Goal: Transaction & Acquisition: Register for event/course

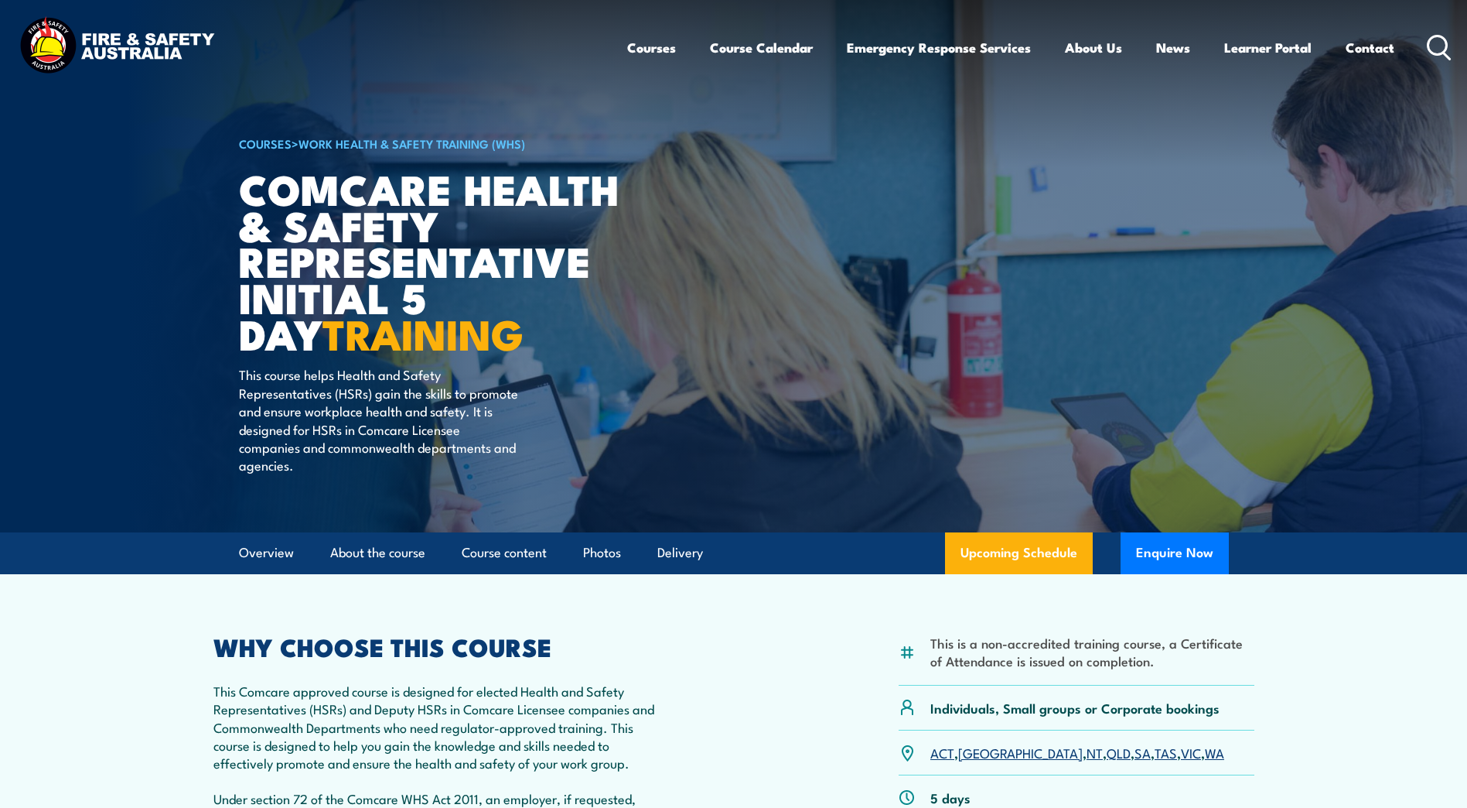
drag, startPoint x: 874, startPoint y: 247, endPoint x: 713, endPoint y: 254, distance: 161.1
click at [714, 254] on article "COURSES > Work Health & Safety Training (WHS) Comcare Health & Safety Represent…" at bounding box center [734, 266] width 990 height 532
drag, startPoint x: 659, startPoint y: 168, endPoint x: 1221, endPoint y: 104, distance: 565.3
click at [1221, 104] on article "COURSES > Work Health & Safety Training (WHS) Comcare Health & Safety Represent…" at bounding box center [734, 266] width 990 height 532
drag, startPoint x: 1375, startPoint y: 0, endPoint x: 1059, endPoint y: 244, distance: 399.8
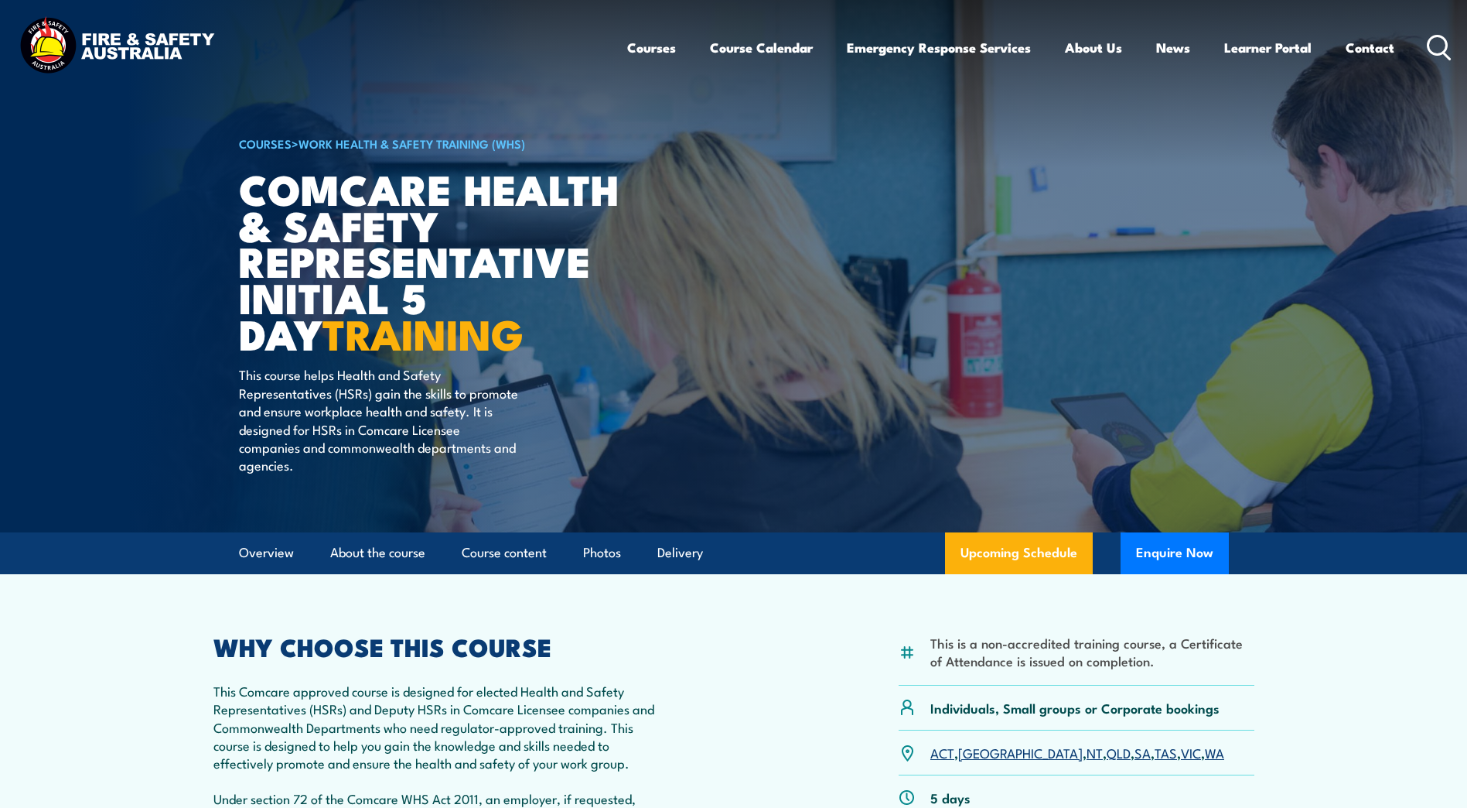
click at [1059, 244] on article "COURSES > Work Health & Safety Training (WHS) Comcare Health & Safety Represent…" at bounding box center [734, 266] width 990 height 532
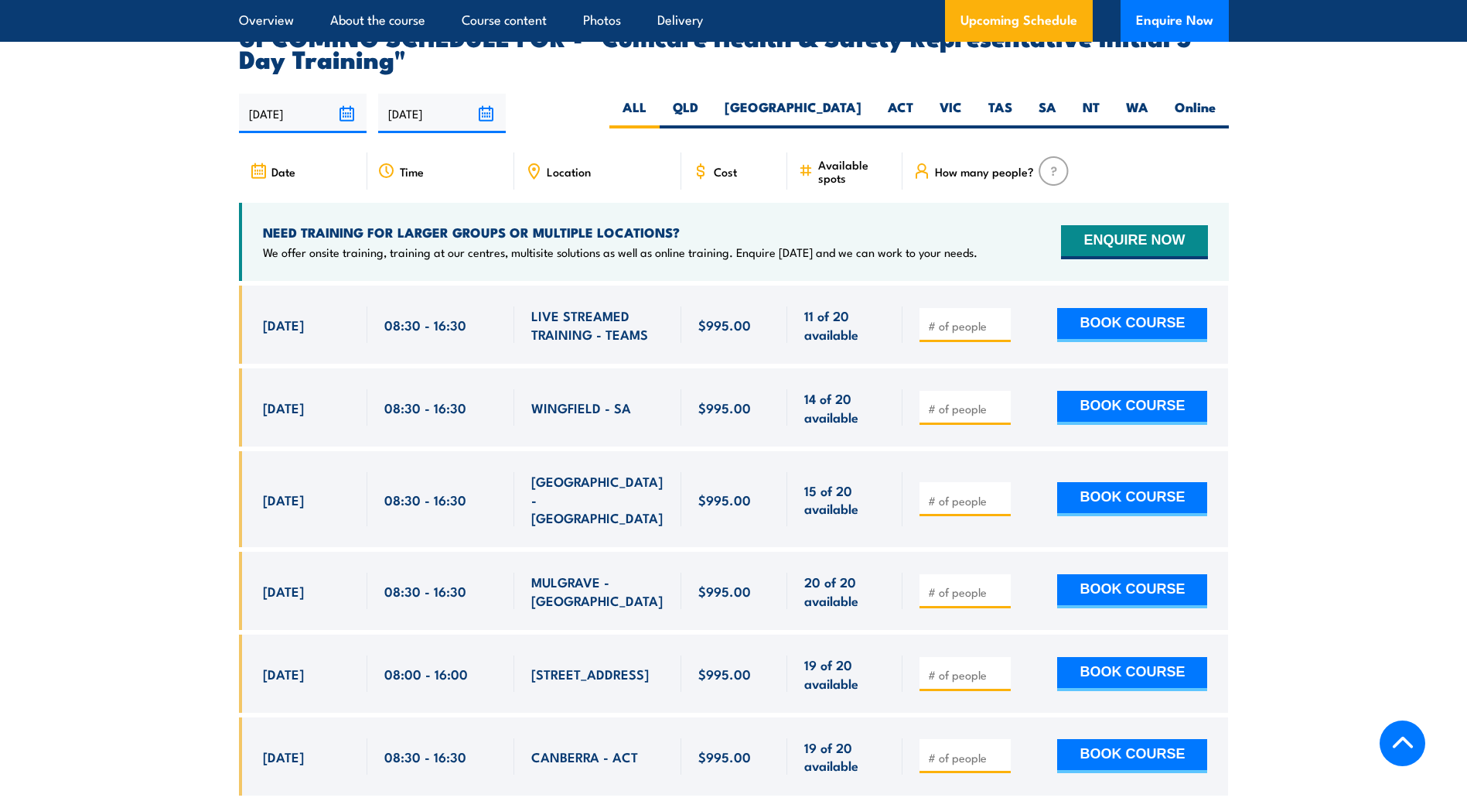
scroll to position [2643, 0]
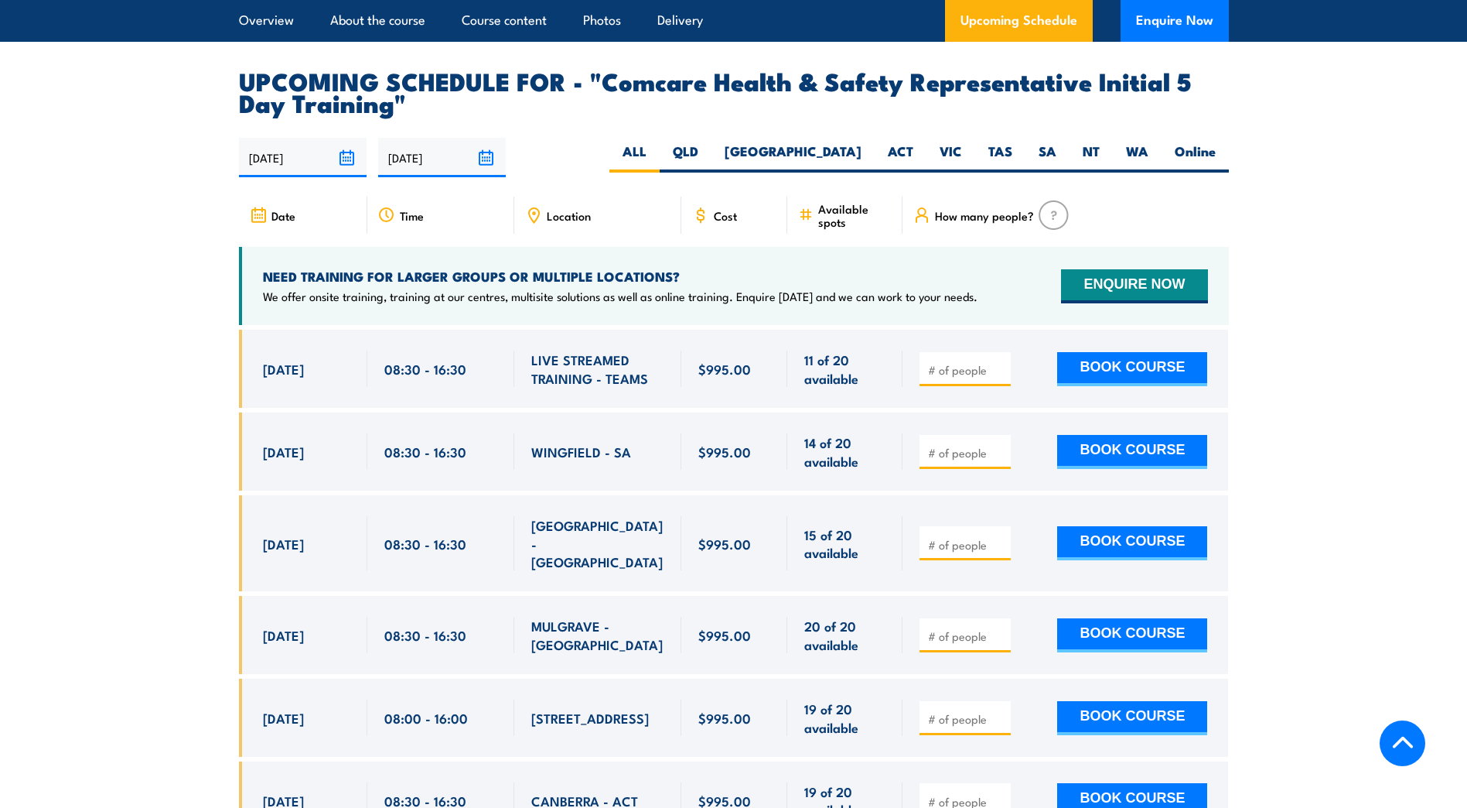
scroll to position [2643, 0]
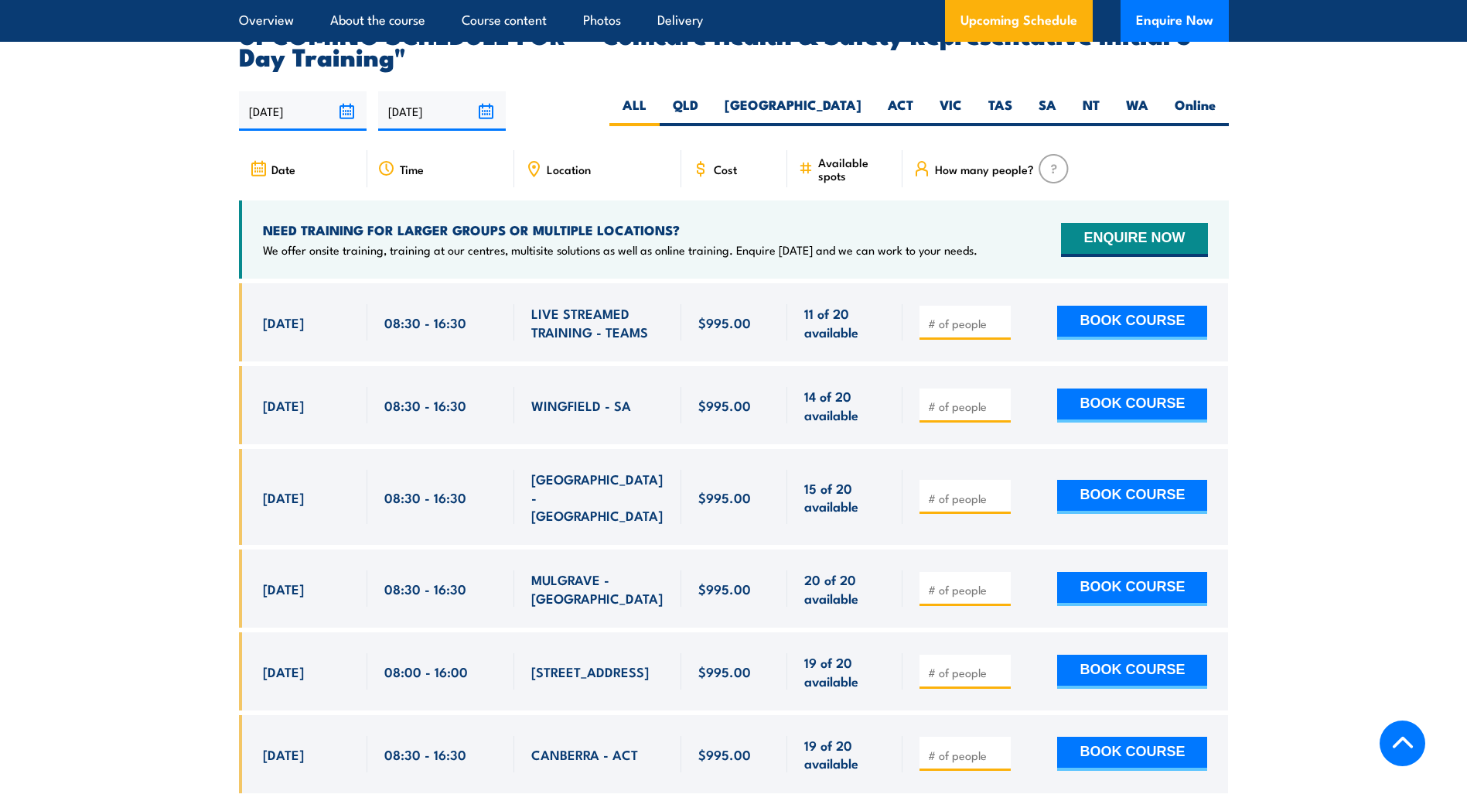
click at [948, 398] on input "number" at bounding box center [966, 405] width 77 height 15
type input "1"
click at [999, 398] on input "1" at bounding box center [966, 405] width 77 height 15
click at [1093, 388] on button "BOOK COURSE" at bounding box center [1132, 405] width 150 height 34
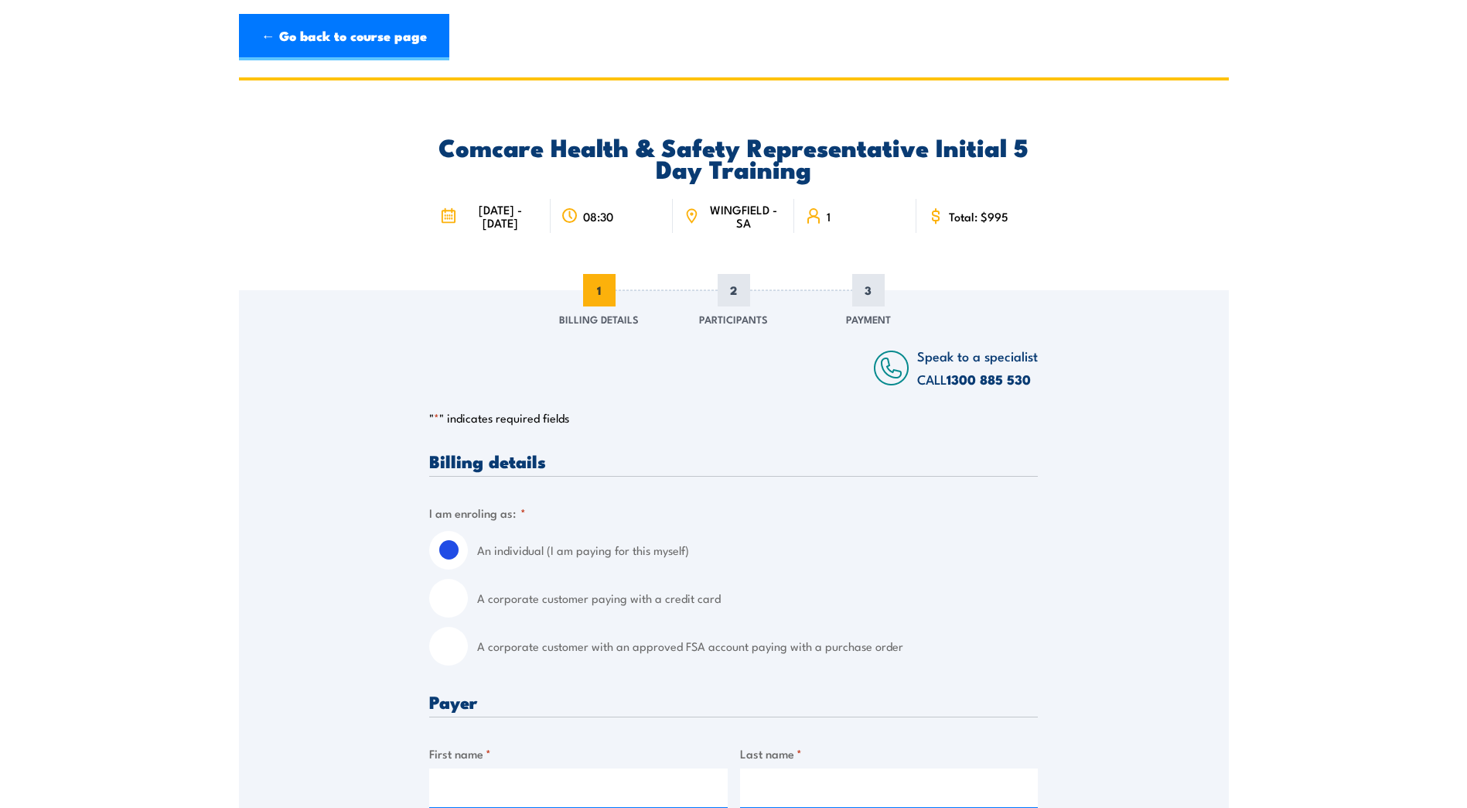
click at [444, 600] on input "A corporate customer paying with a credit card" at bounding box center [448, 598] width 39 height 39
radio input "true"
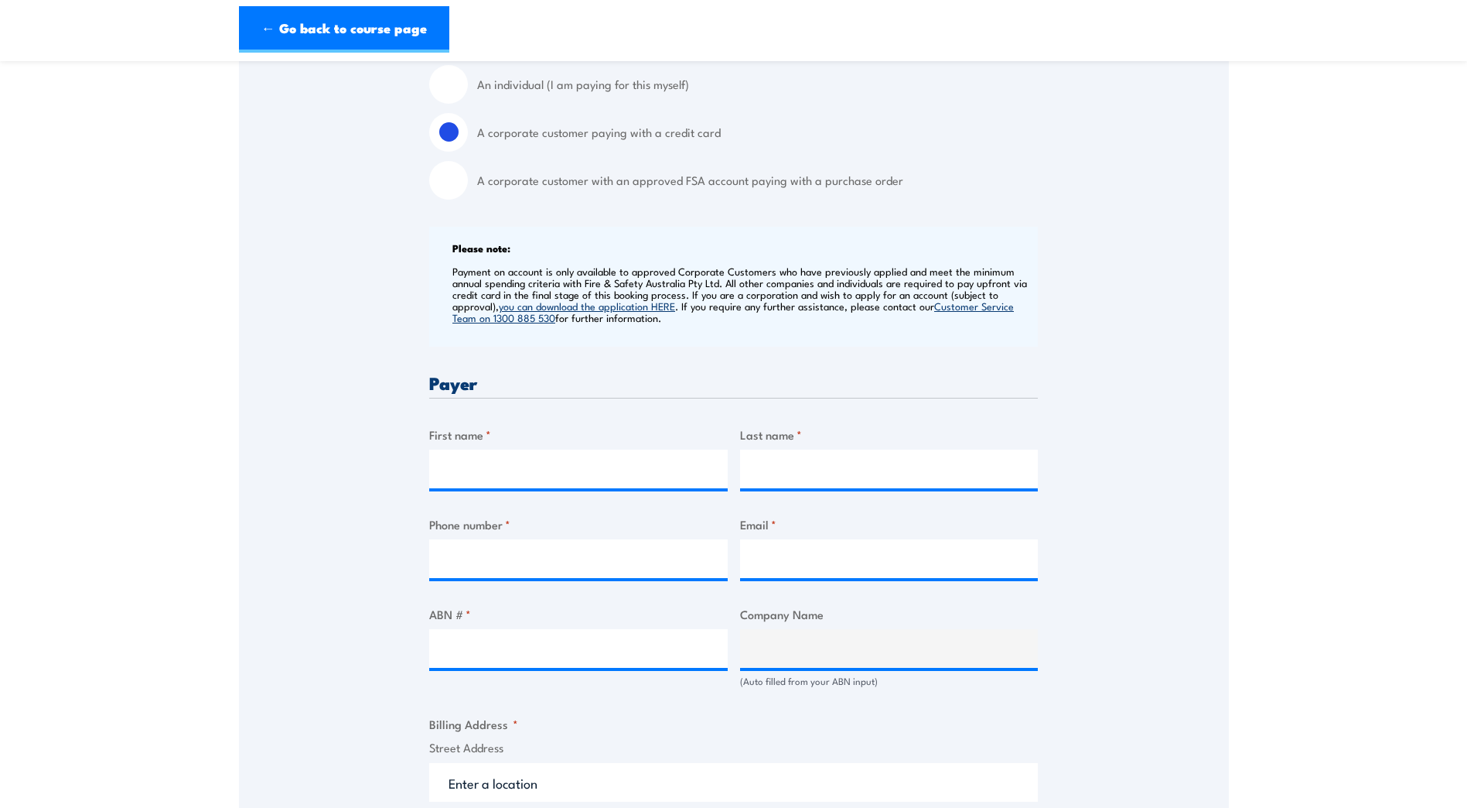
scroll to position [464, 0]
click at [453, 186] on input "A corporate customer with an approved FSA account paying with a purchase order" at bounding box center [448, 181] width 39 height 39
radio input "true"
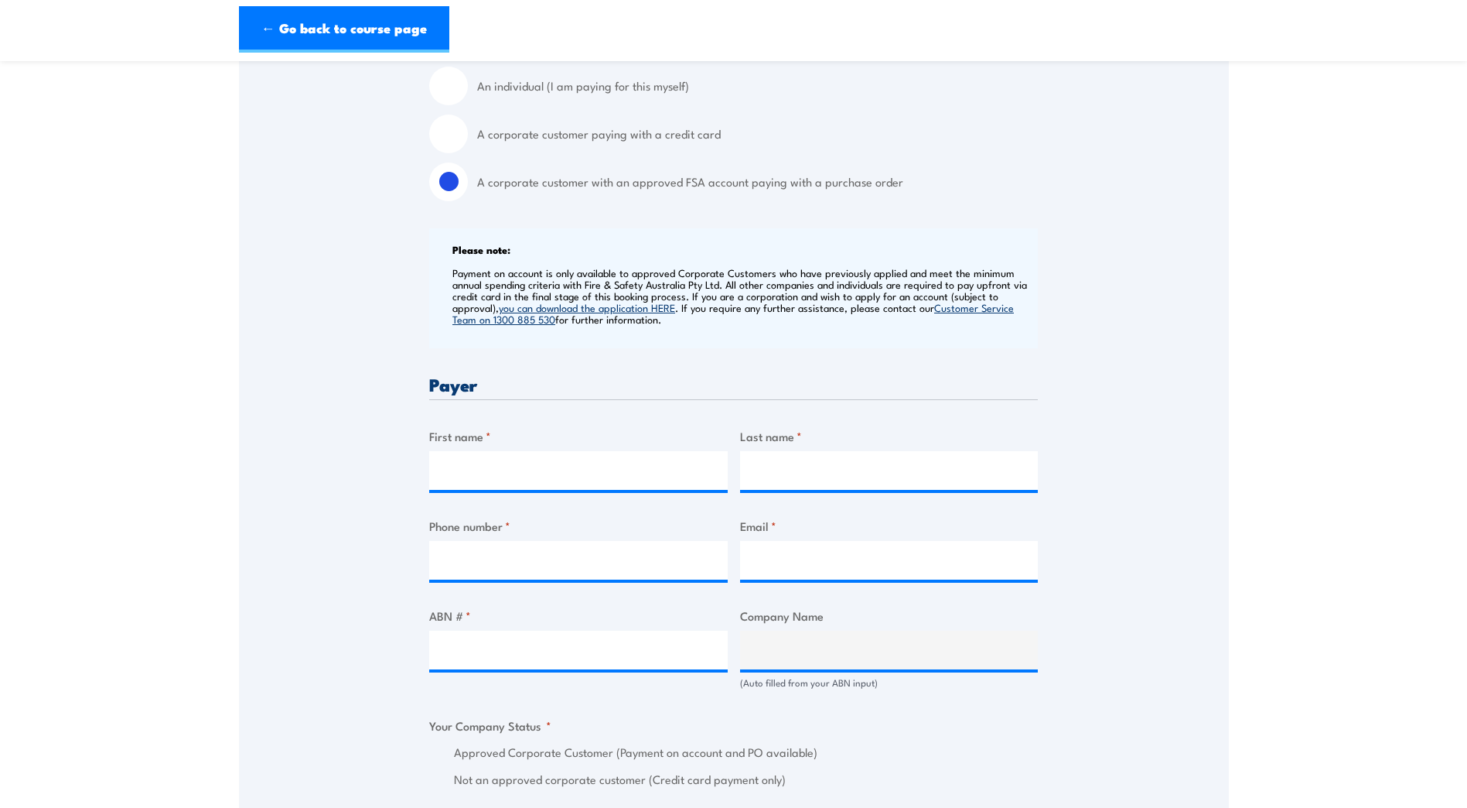
click at [445, 132] on input "A corporate customer paying with a credit card" at bounding box center [448, 133] width 39 height 39
radio input "true"
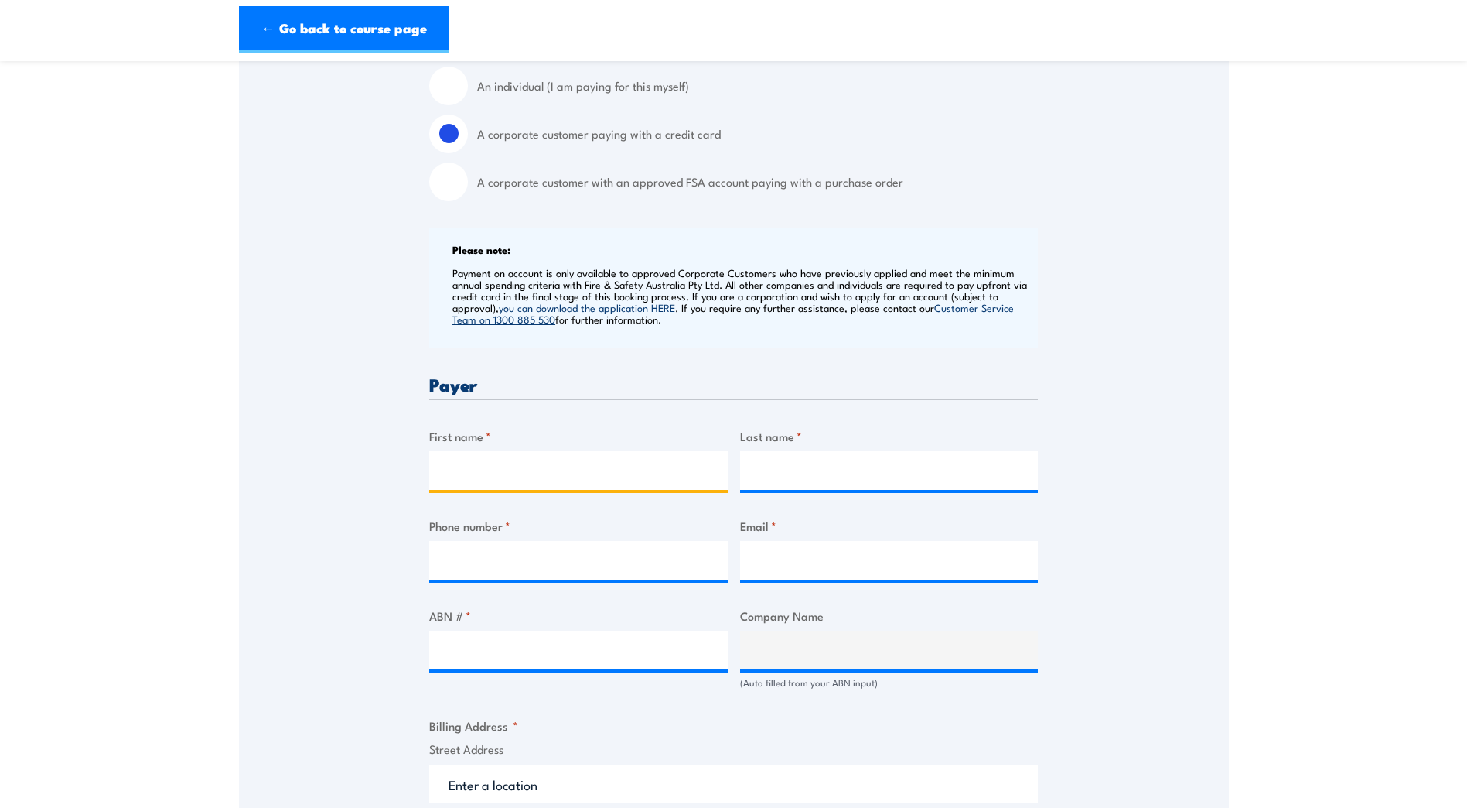
click at [449, 471] on input "First name *" at bounding box center [578, 470] width 299 height 39
type input "Kim"
type input "Byrne"
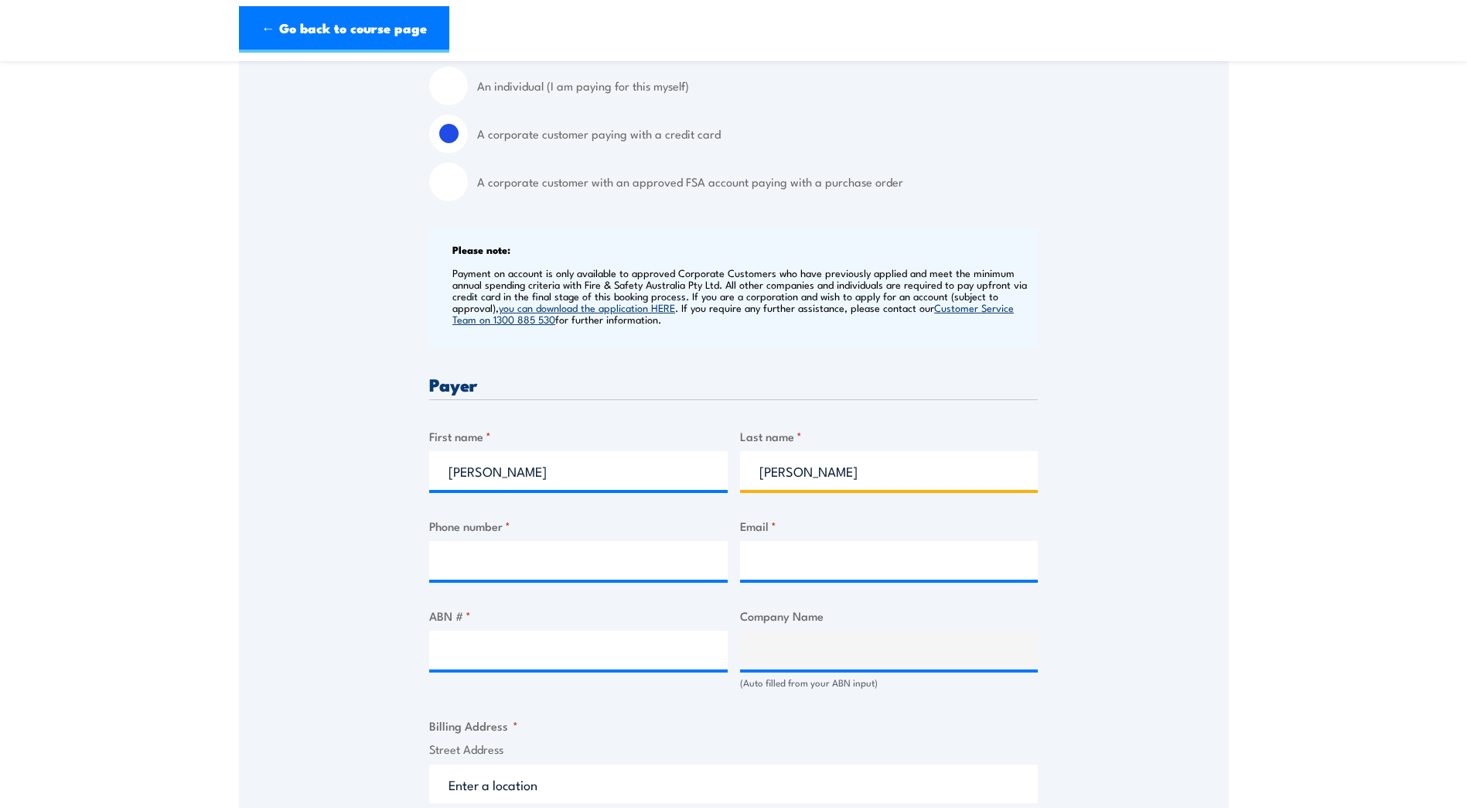
type input "0438833088"
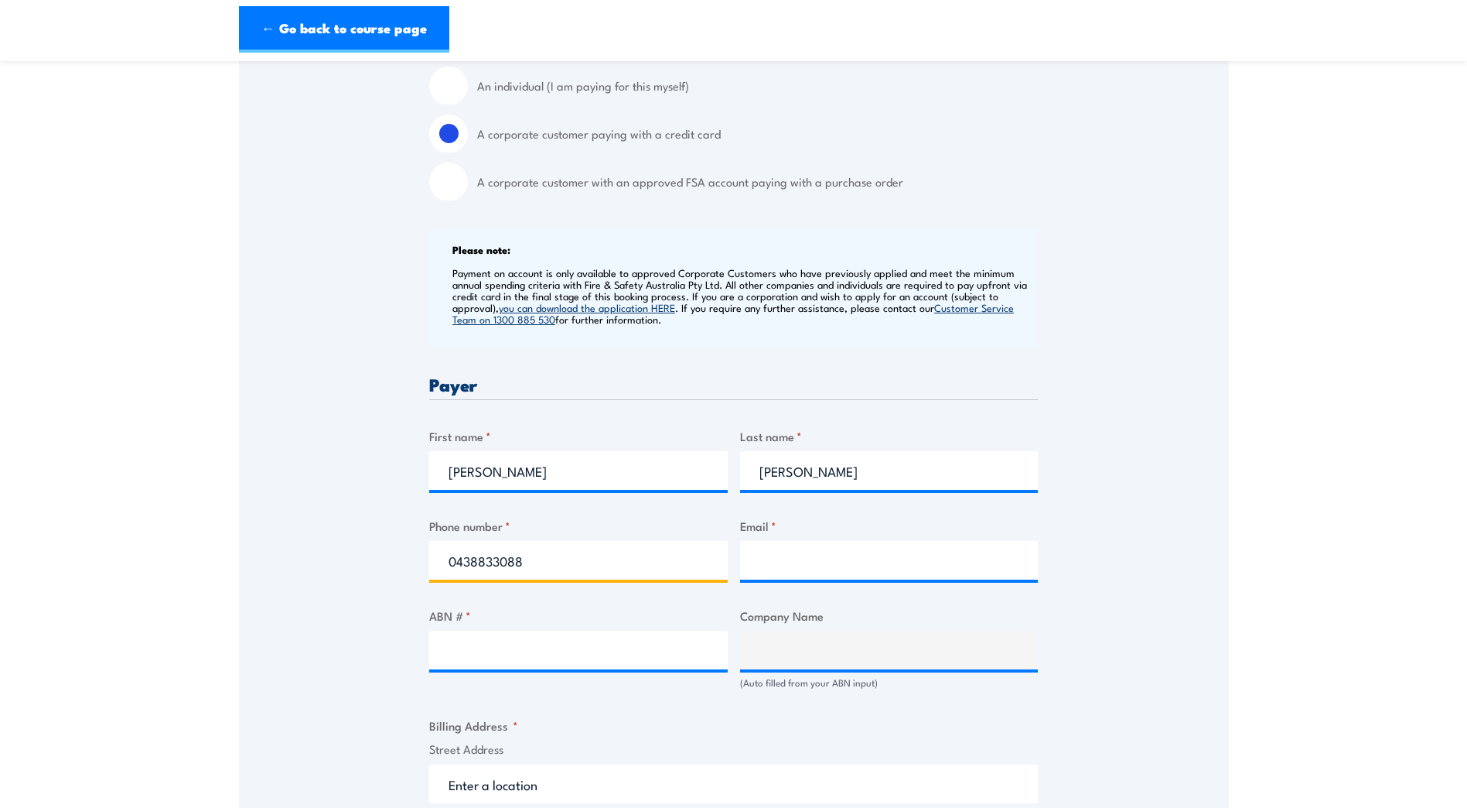
type input "Kim.Byrne@auspost.com.au"
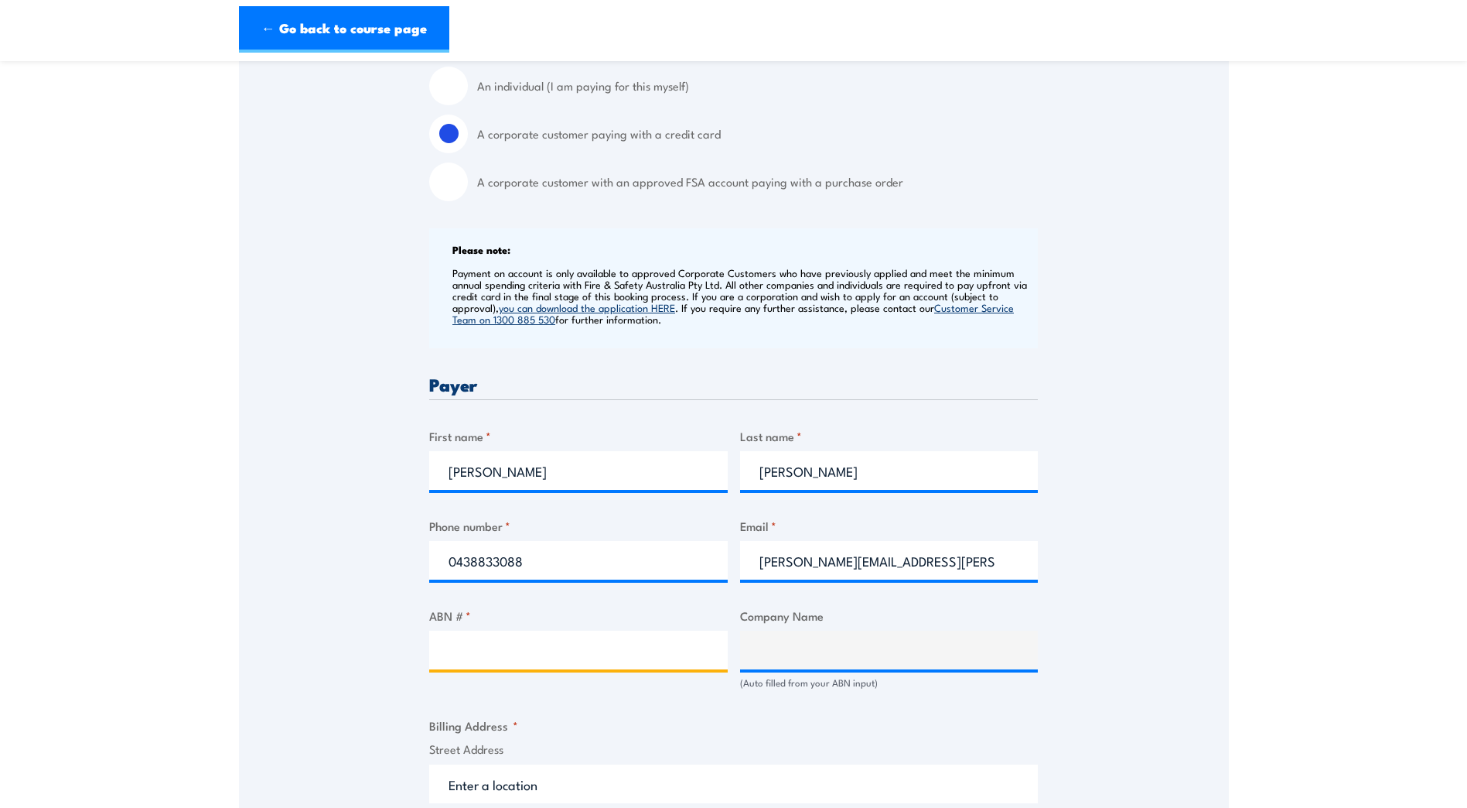
click at [470, 648] on input "ABN # *" at bounding box center [578, 649] width 299 height 39
type input "28864970579"
type input "AUSTRALIAN POSTAL CORPORATION"
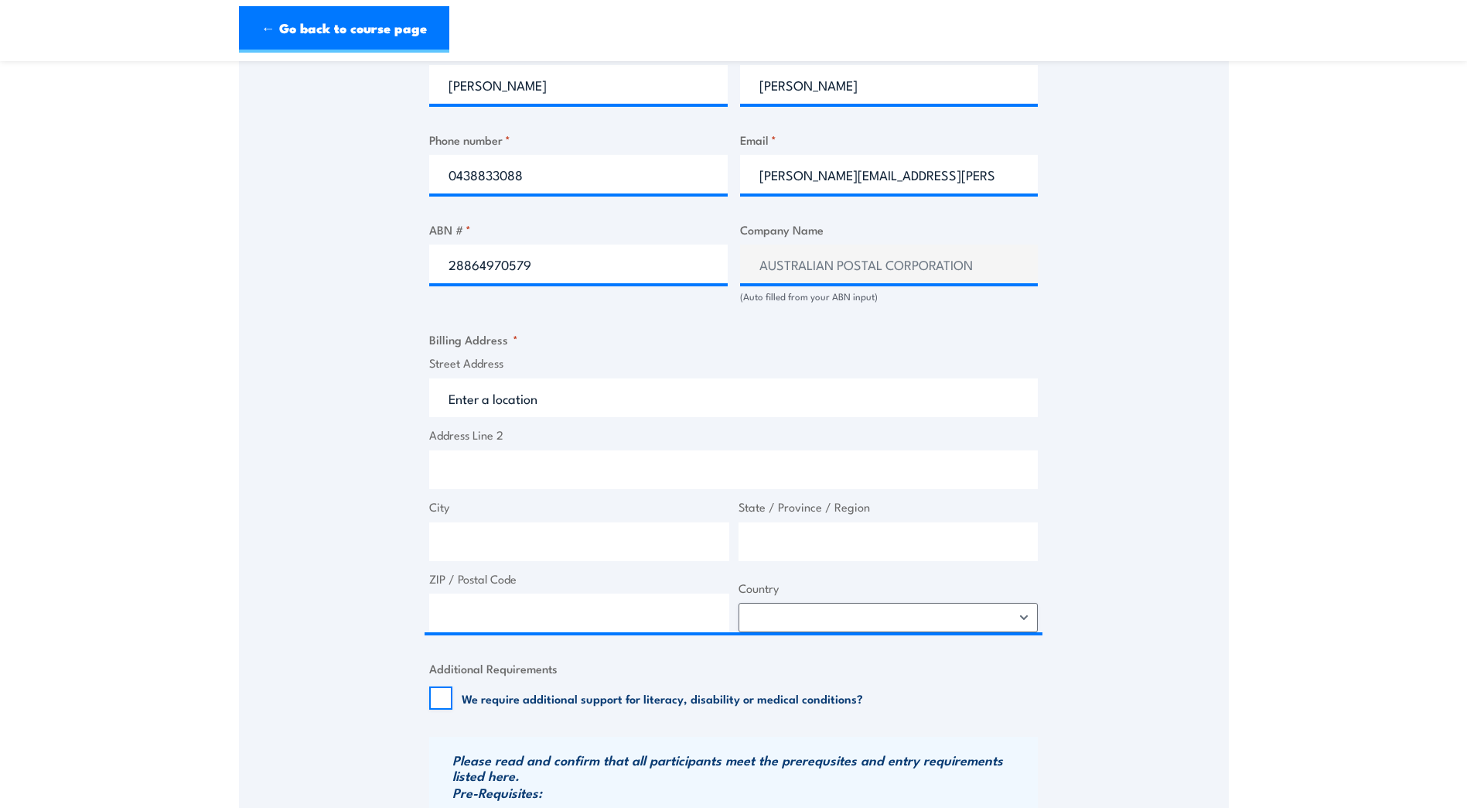
scroll to position [851, 0]
click at [541, 398] on input "Street Address" at bounding box center [733, 397] width 609 height 39
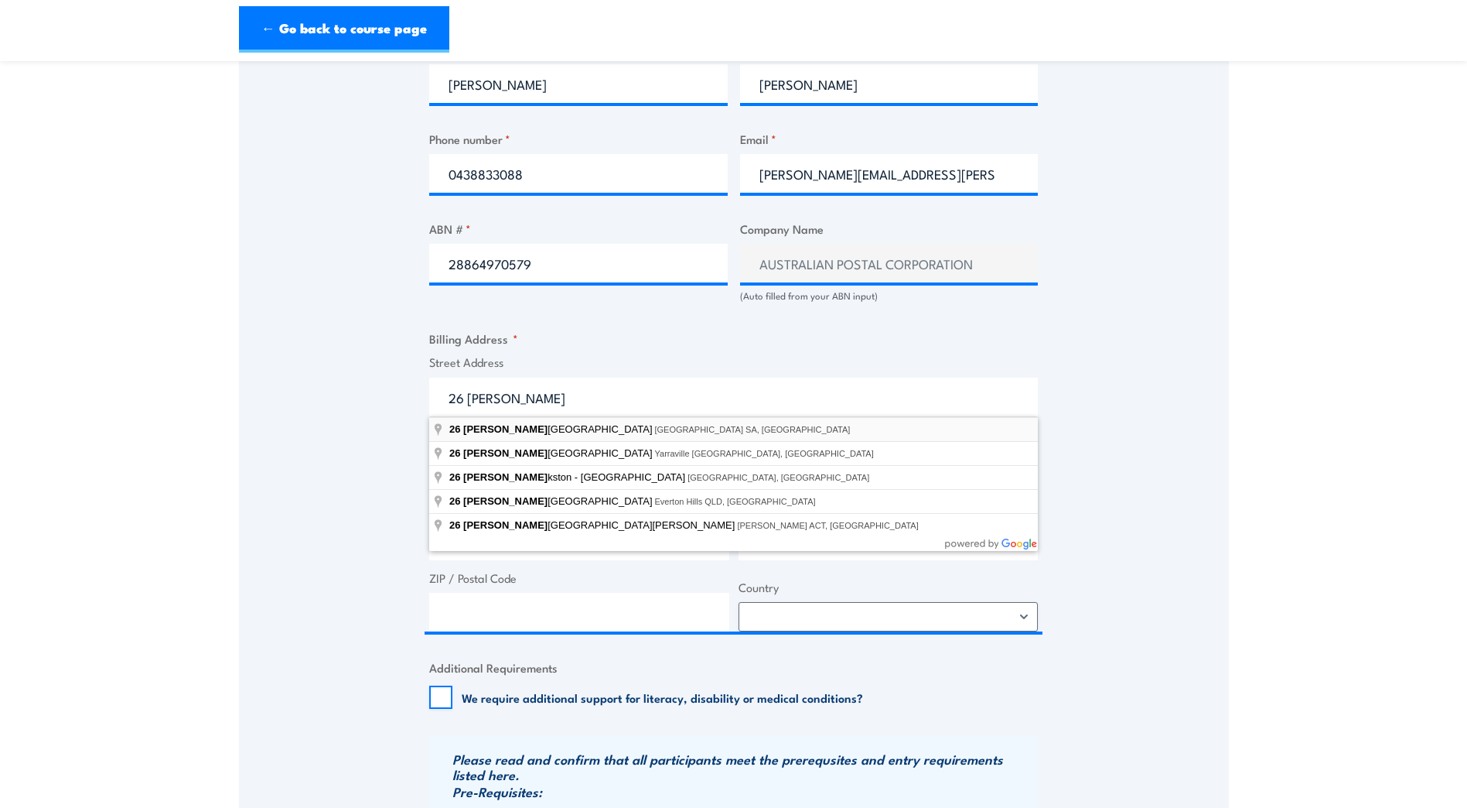
type input "26 Franklin Street, Adelaide SA, Australia"
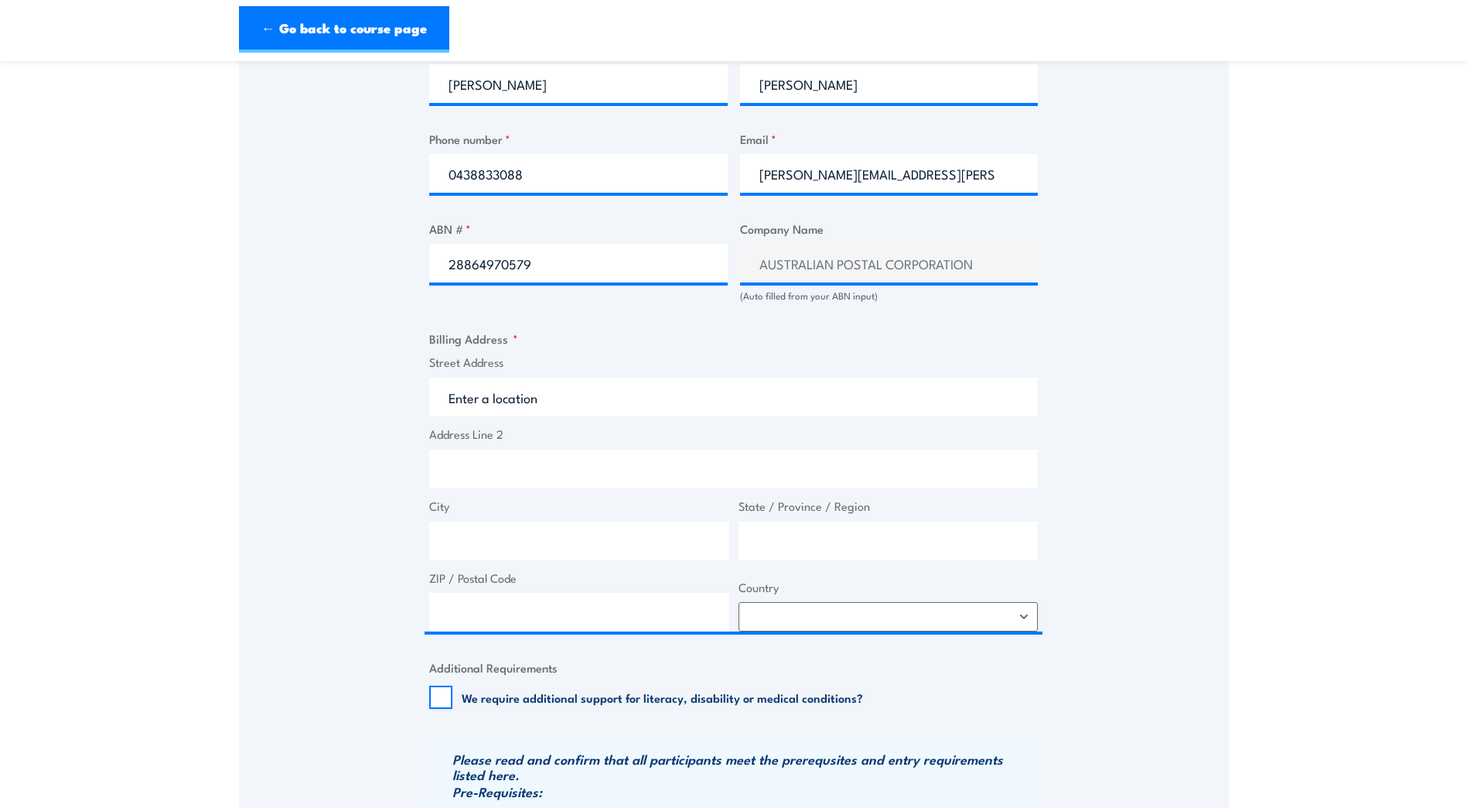
type input "26 Franklin St"
type input "Adelaide"
type input "South Australia"
type input "5000"
select select "Australia"
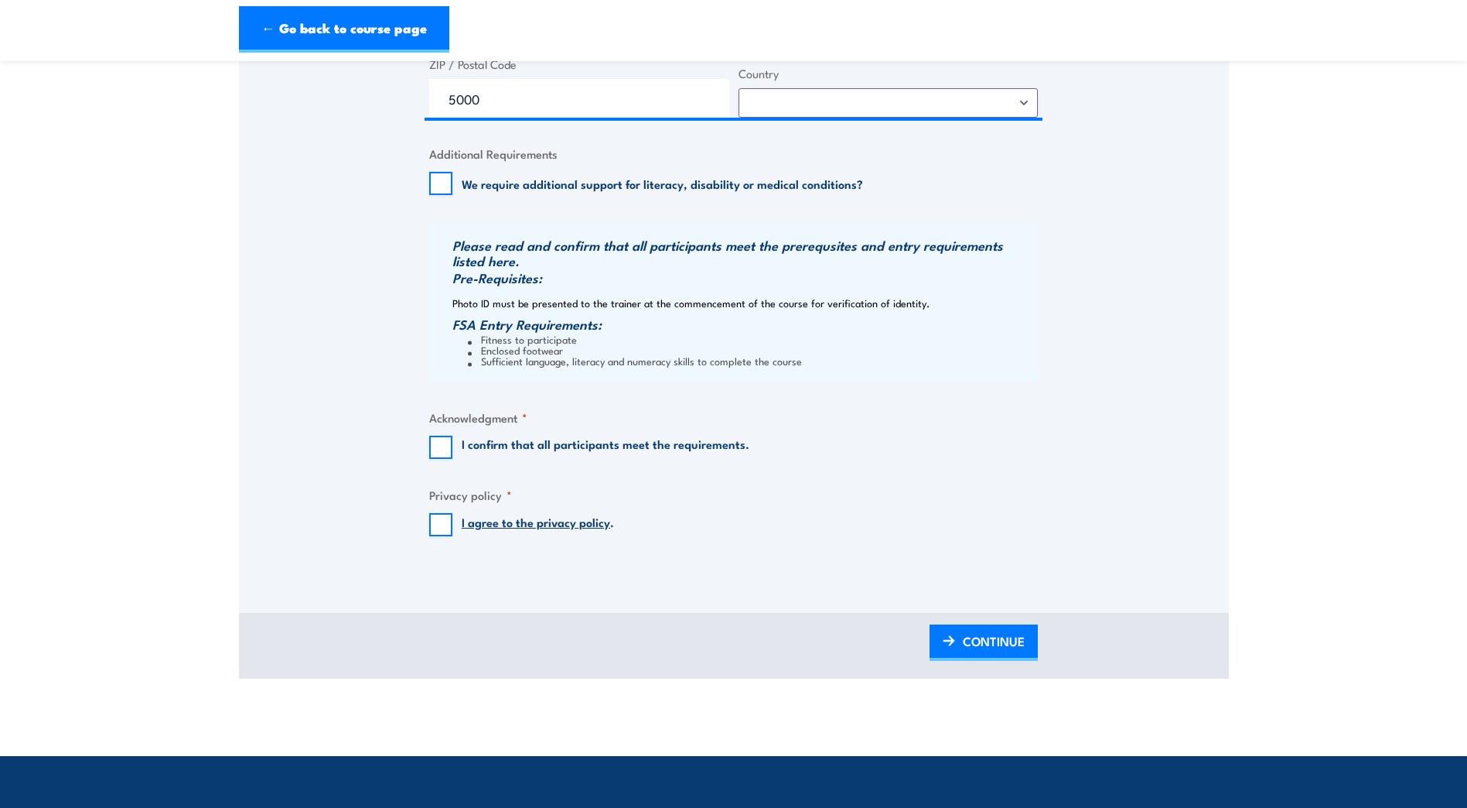
scroll to position [1392, 0]
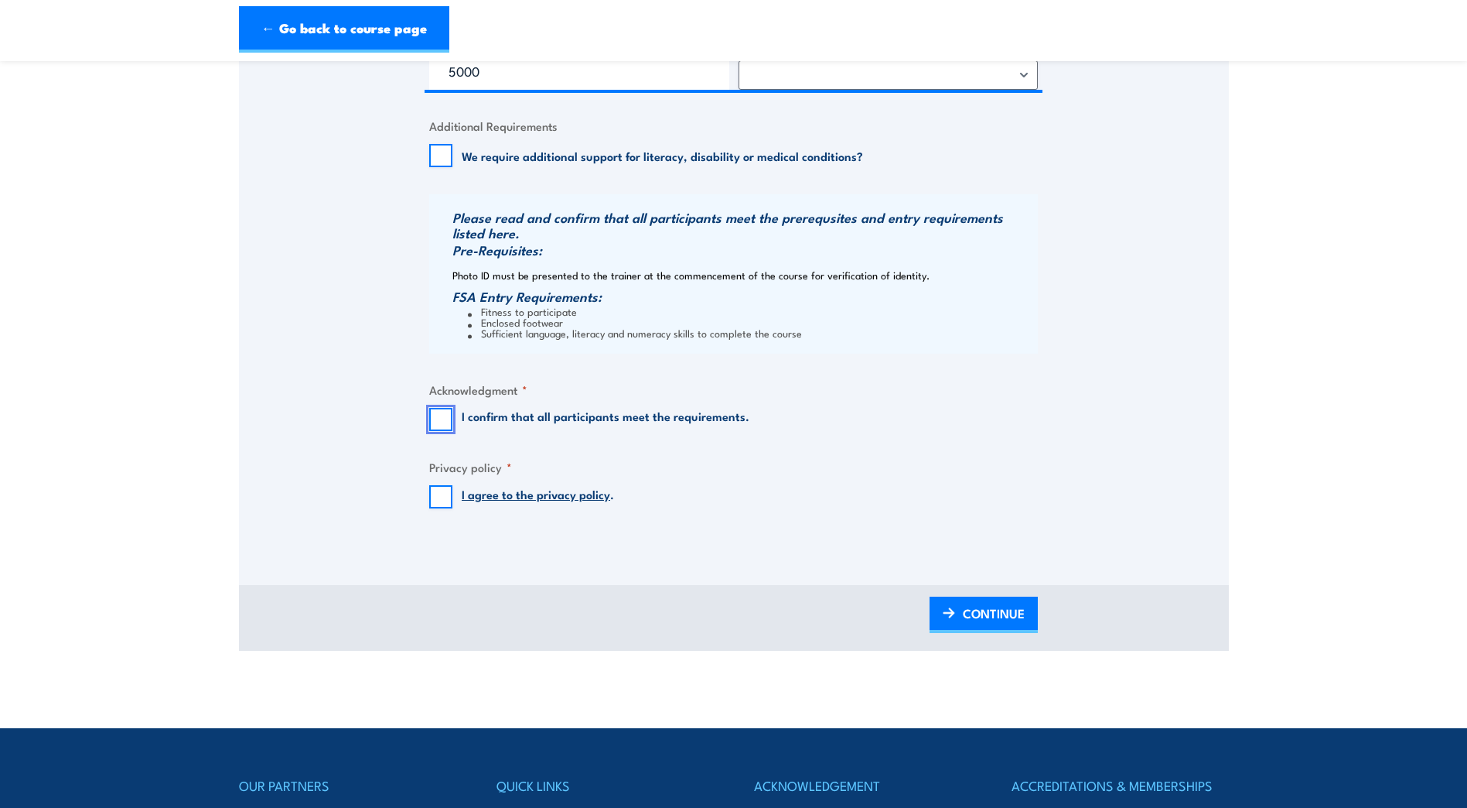
click at [445, 417] on input "I confirm that all participants meet the requirements." at bounding box center [440, 419] width 23 height 23
checkbox input "true"
click at [442, 498] on input "I agree to the privacy policy ." at bounding box center [440, 496] width 23 height 23
checkbox input "true"
click at [947, 611] on img at bounding box center [949, 612] width 12 height 11
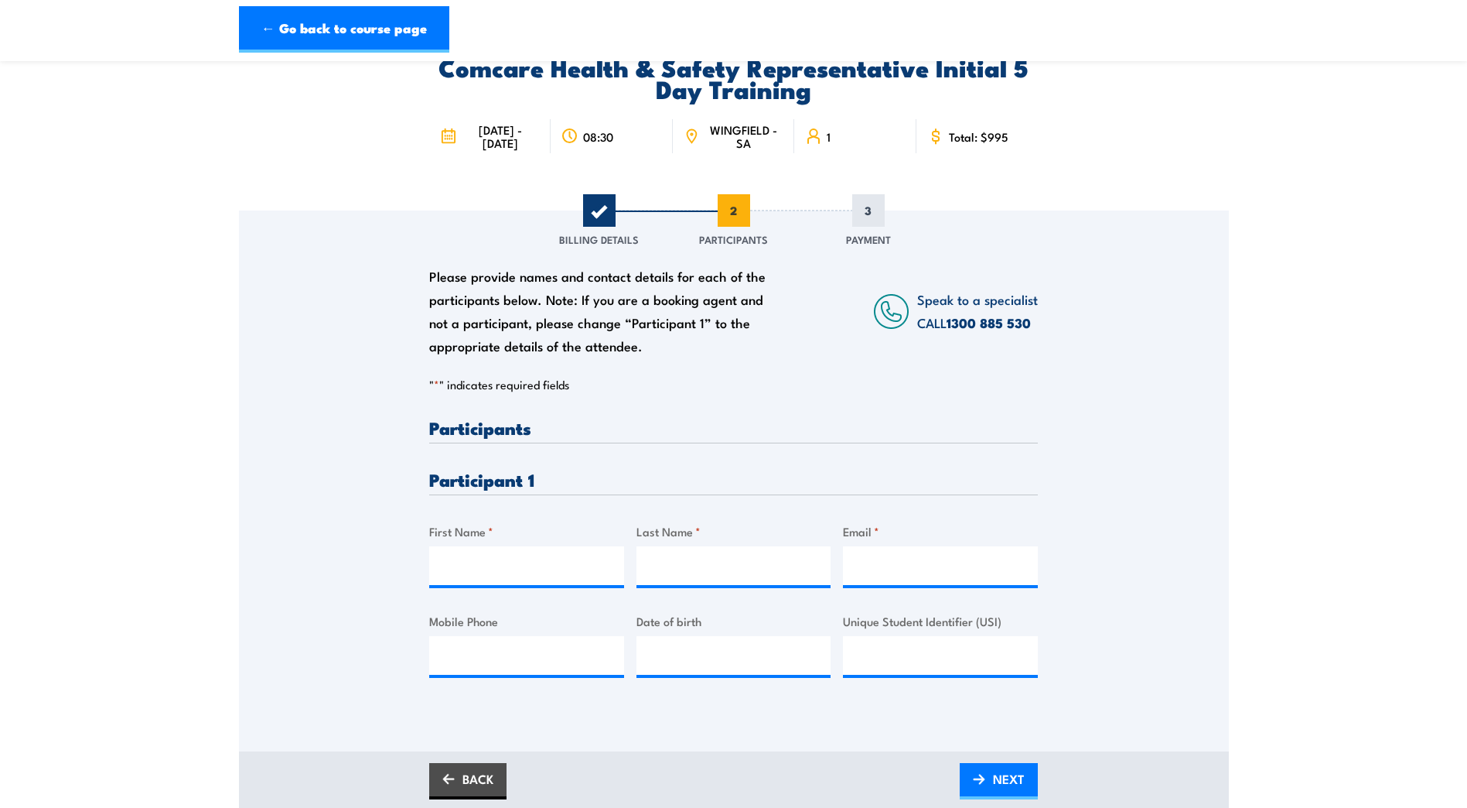
scroll to position [0, 0]
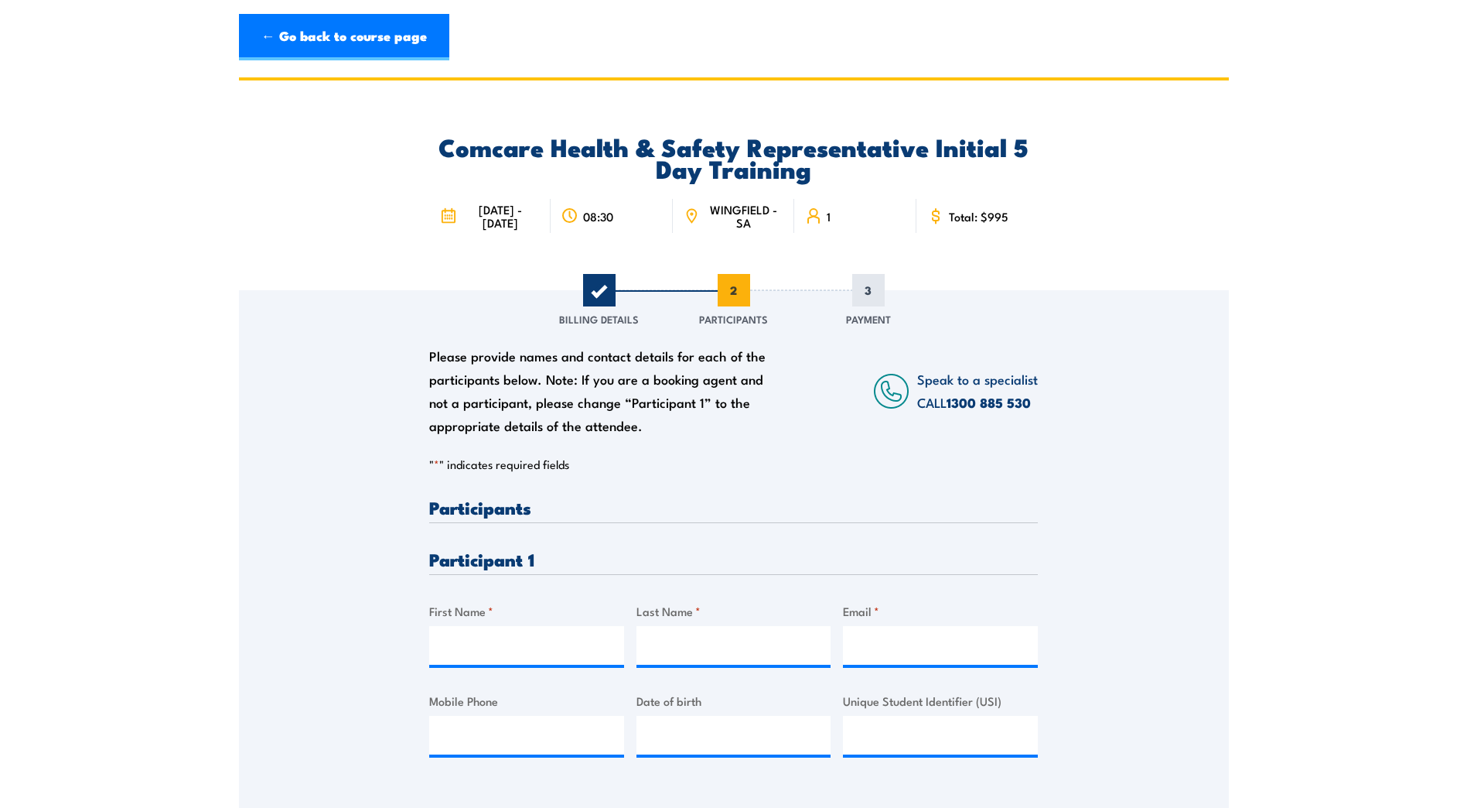
click at [473, 498] on h3 "Participants" at bounding box center [733, 507] width 609 height 18
click at [468, 613] on label "First Name *" at bounding box center [526, 611] width 195 height 18
click at [468, 626] on input "First Name *" at bounding box center [526, 645] width 195 height 39
type input "Christine"
type input "Gawlik"
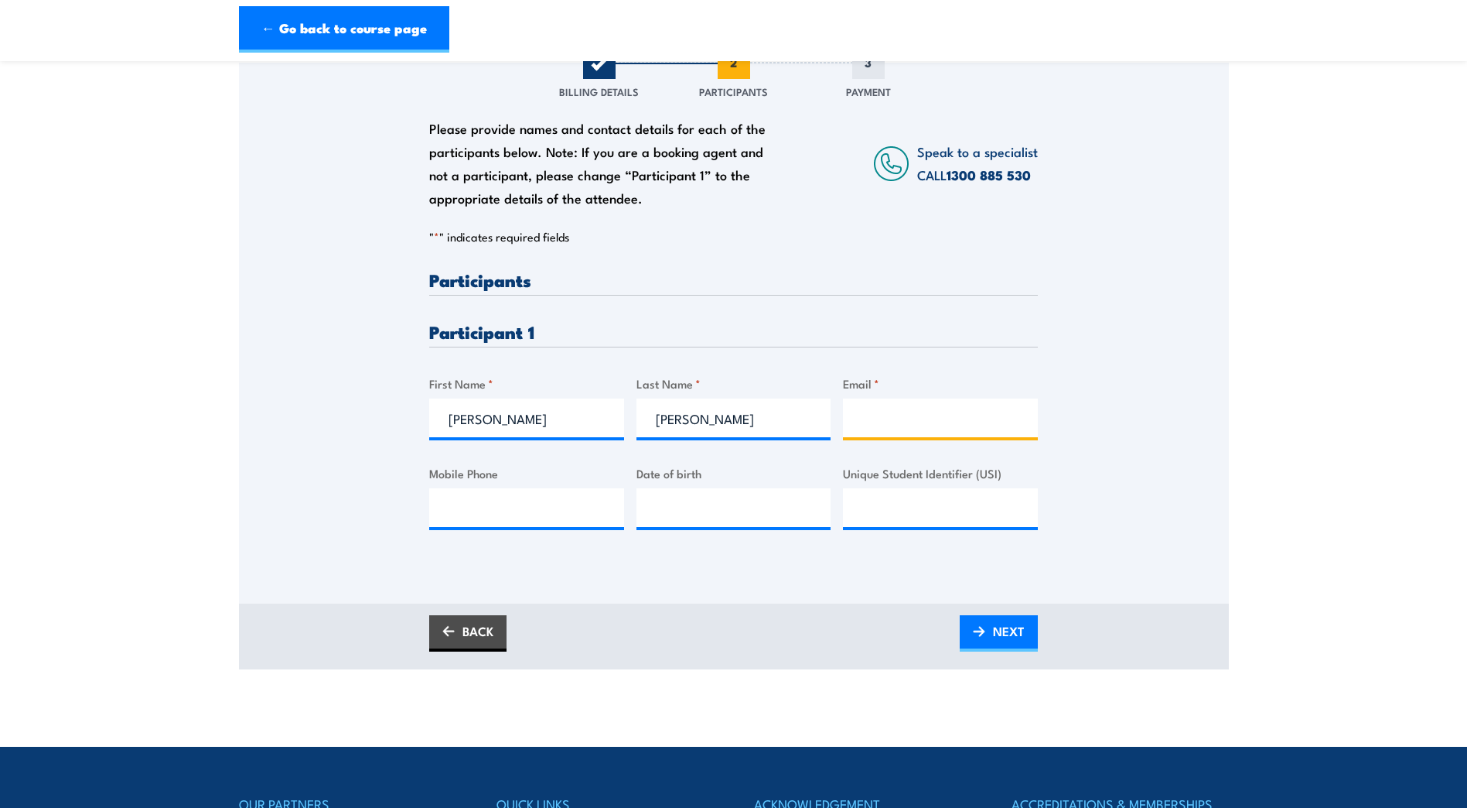
scroll to position [232, 0]
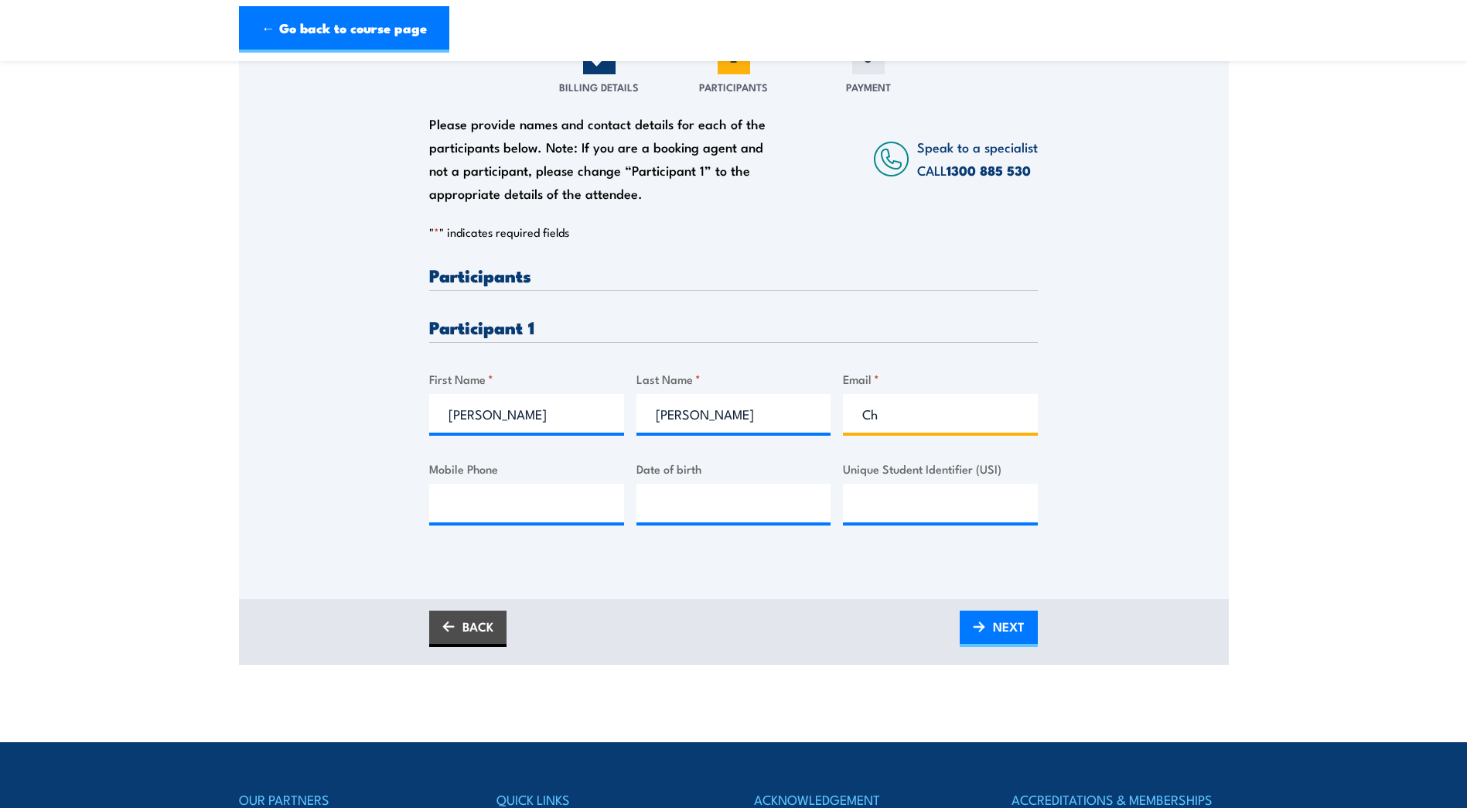
type input "C"
type input "bunnybear1961@outlook.com"
click at [494, 507] on input "Mobile Phone" at bounding box center [526, 502] width 195 height 39
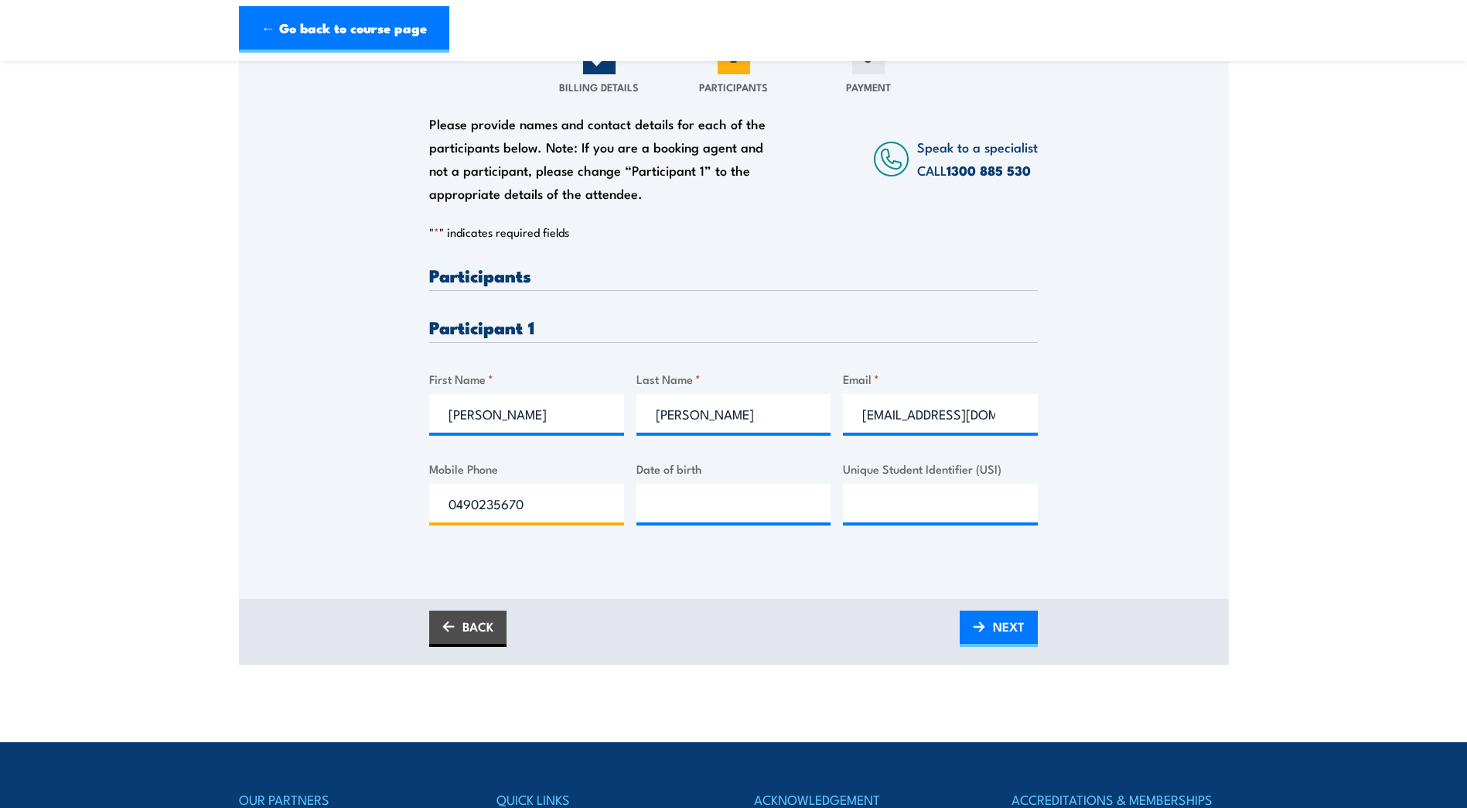
type input "0490235670"
click at [657, 507] on input "__/__/____" at bounding box center [734, 502] width 195 height 39
type input "19/11/1961"
drag, startPoint x: 996, startPoint y: 627, endPoint x: 996, endPoint y: 615, distance: 11.6
click at [996, 627] on span "NEXT" at bounding box center [1009, 626] width 32 height 41
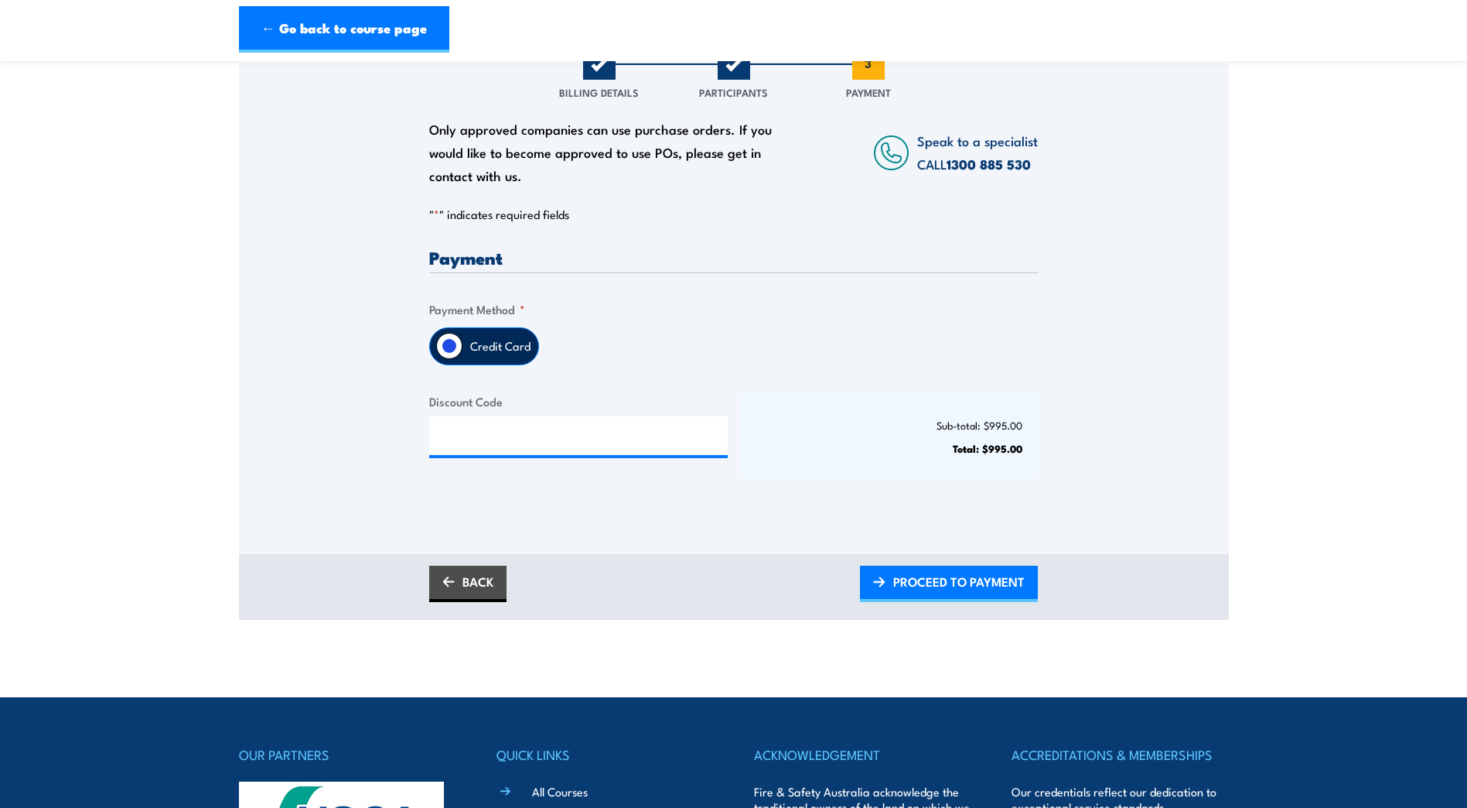
scroll to position [232, 0]
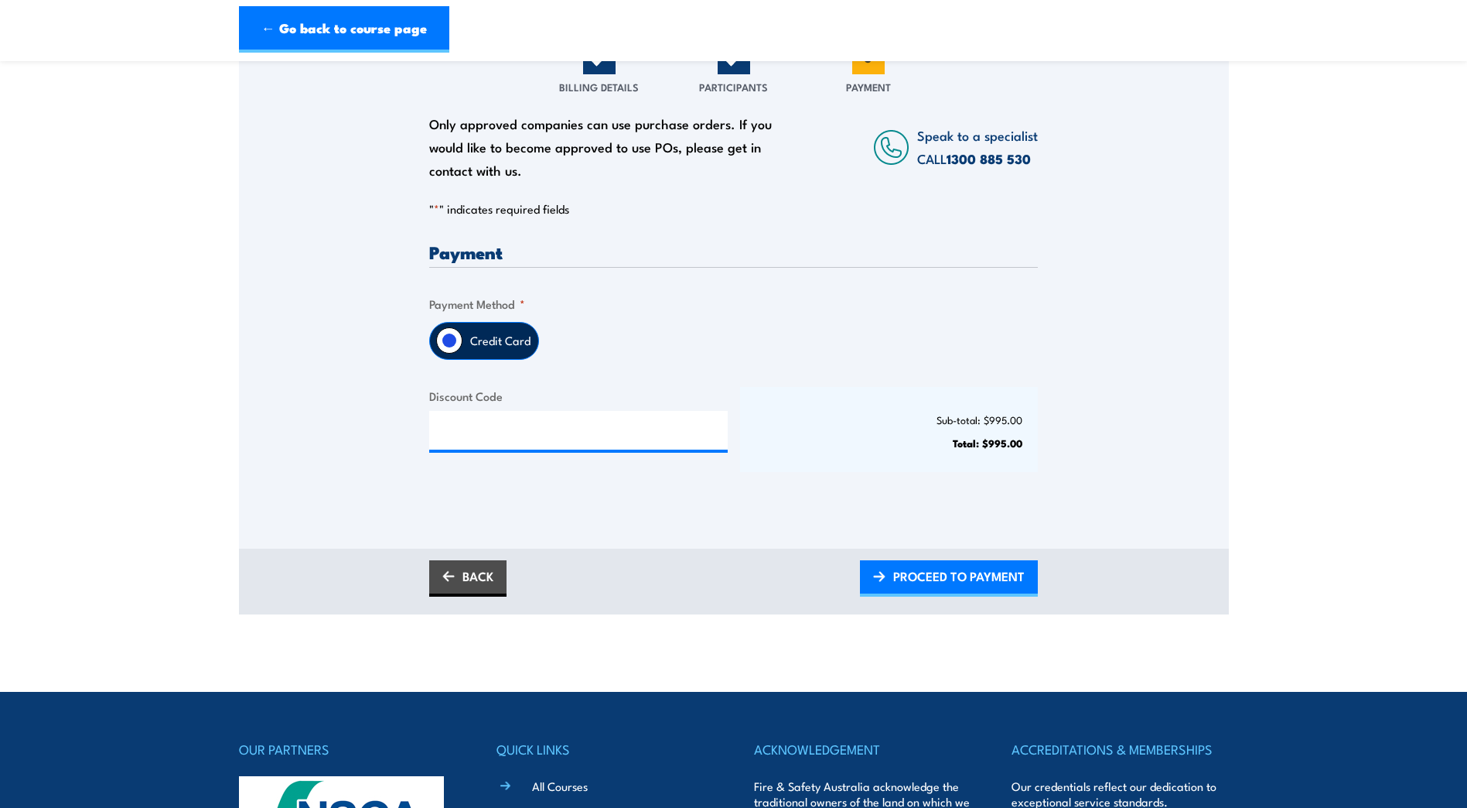
click at [451, 343] on input "Credit Card" at bounding box center [449, 340] width 26 height 26
click at [525, 334] on label "Credit Card" at bounding box center [501, 341] width 76 height 36
click at [463, 334] on input "Credit Card" at bounding box center [449, 340] width 26 height 26
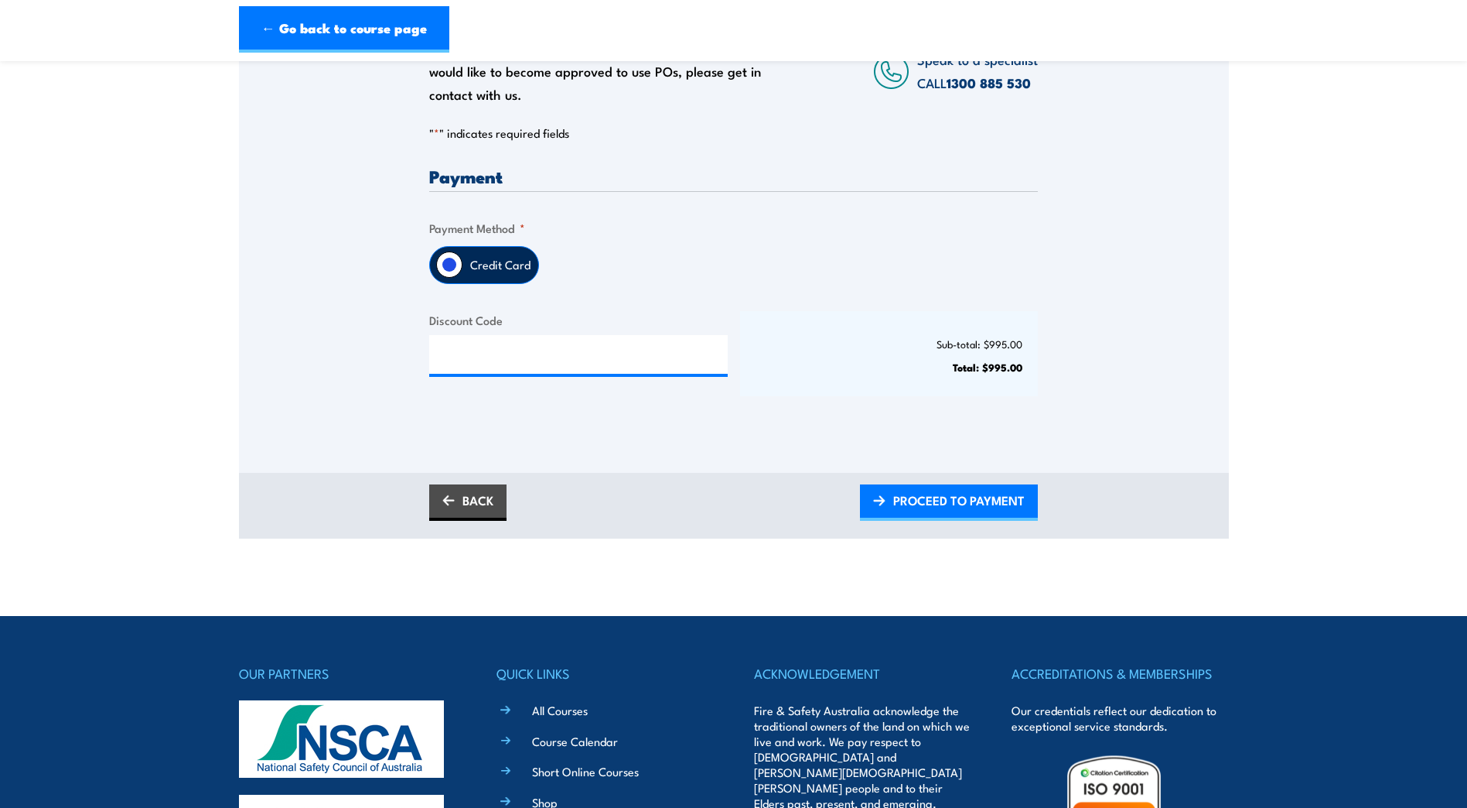
scroll to position [309, 0]
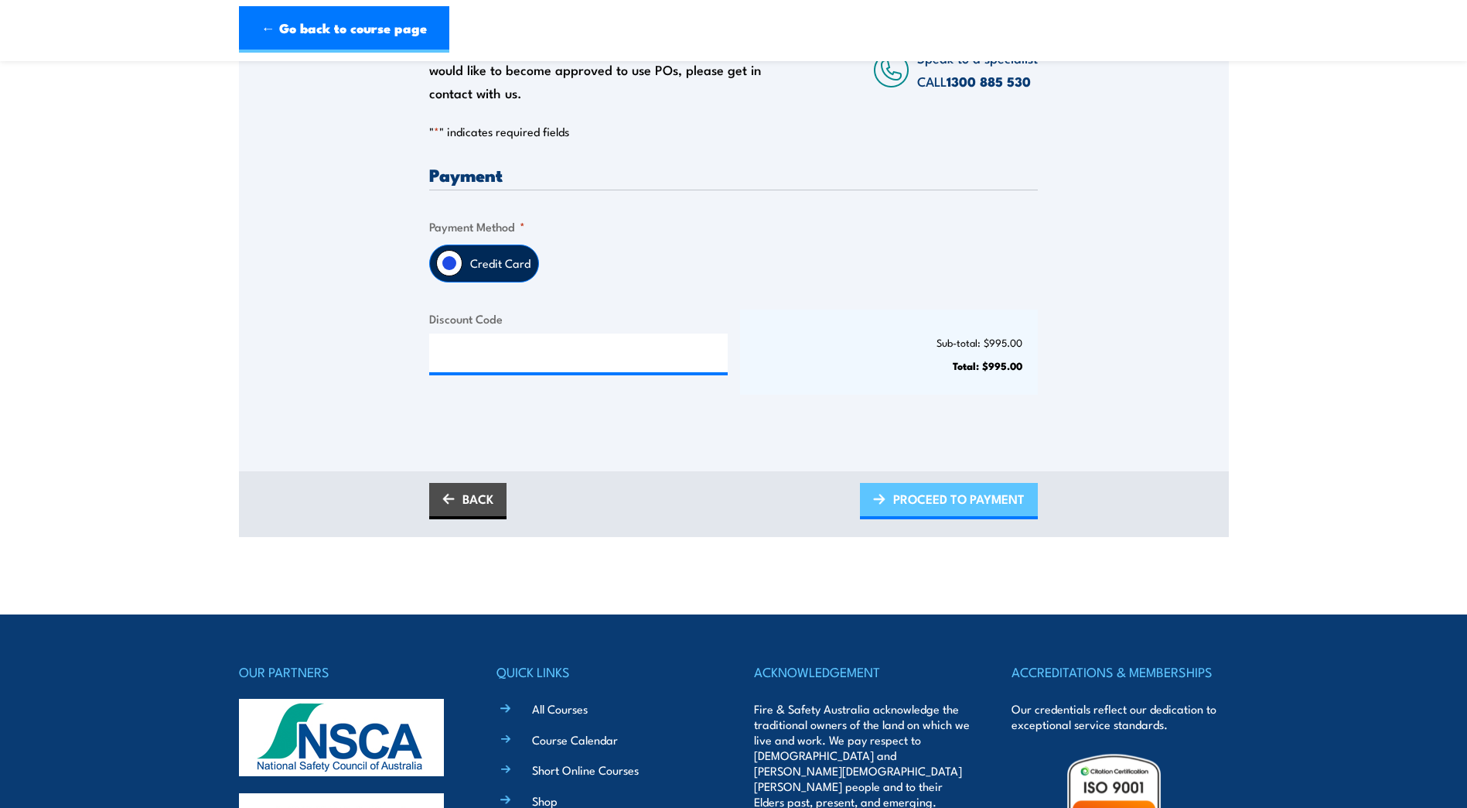
click at [924, 493] on span "PROCEED TO PAYMENT" at bounding box center [959, 498] width 132 height 41
